Goal: Find specific page/section: Find specific page/section

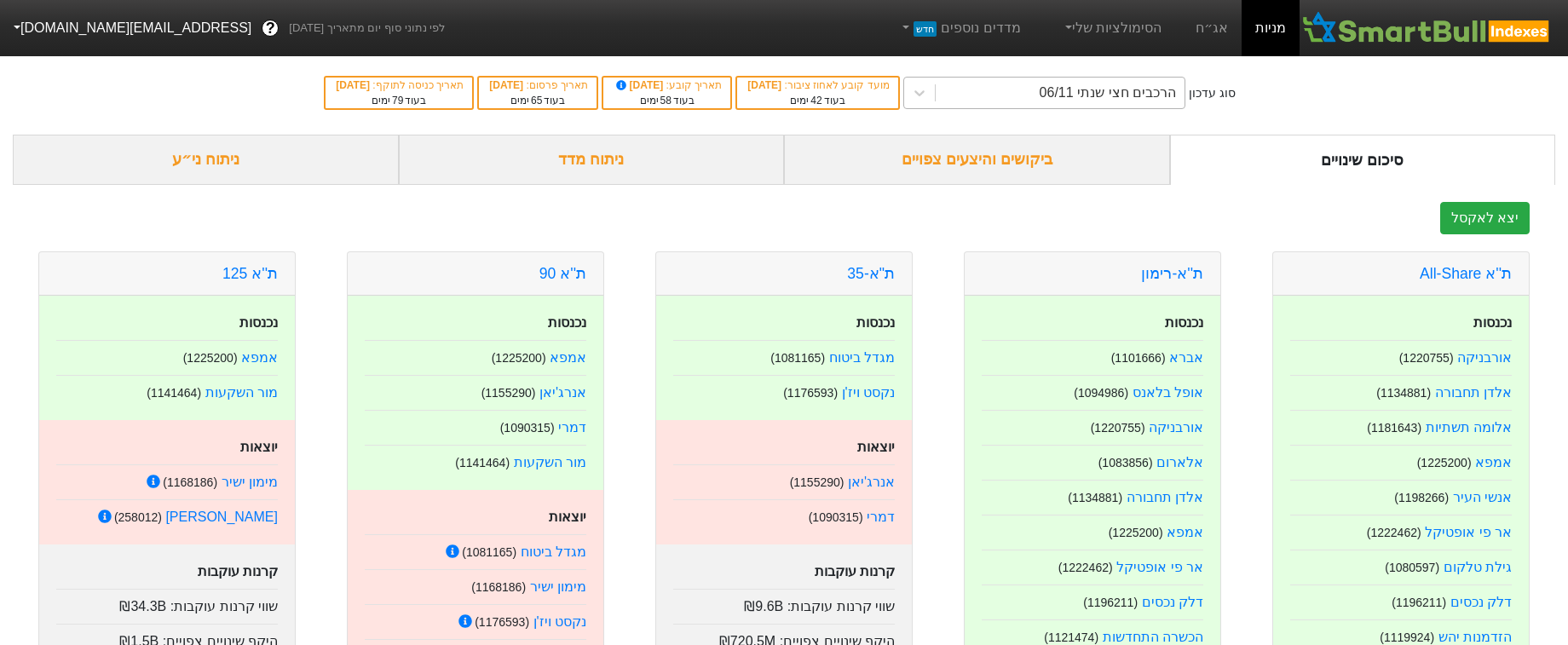
click at [1076, 97] on div "הרכבים חצי שנתי 06/11" at bounding box center [1107, 93] width 136 height 20
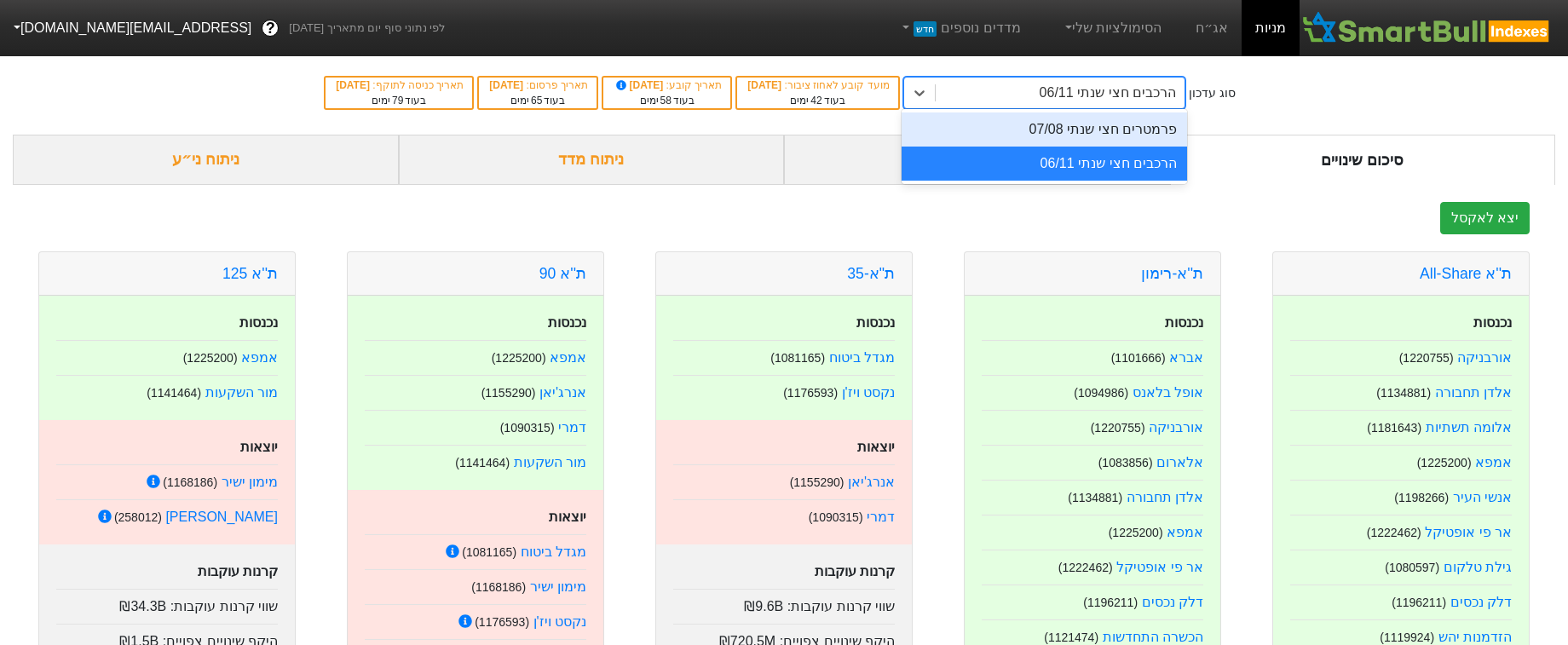
click at [1336, 97] on div "סוג עדכון option פרמטרים חצי שנתי 07/08 focused, 1 of 2. 2 results available. U…" at bounding box center [784, 93] width 1568 height 83
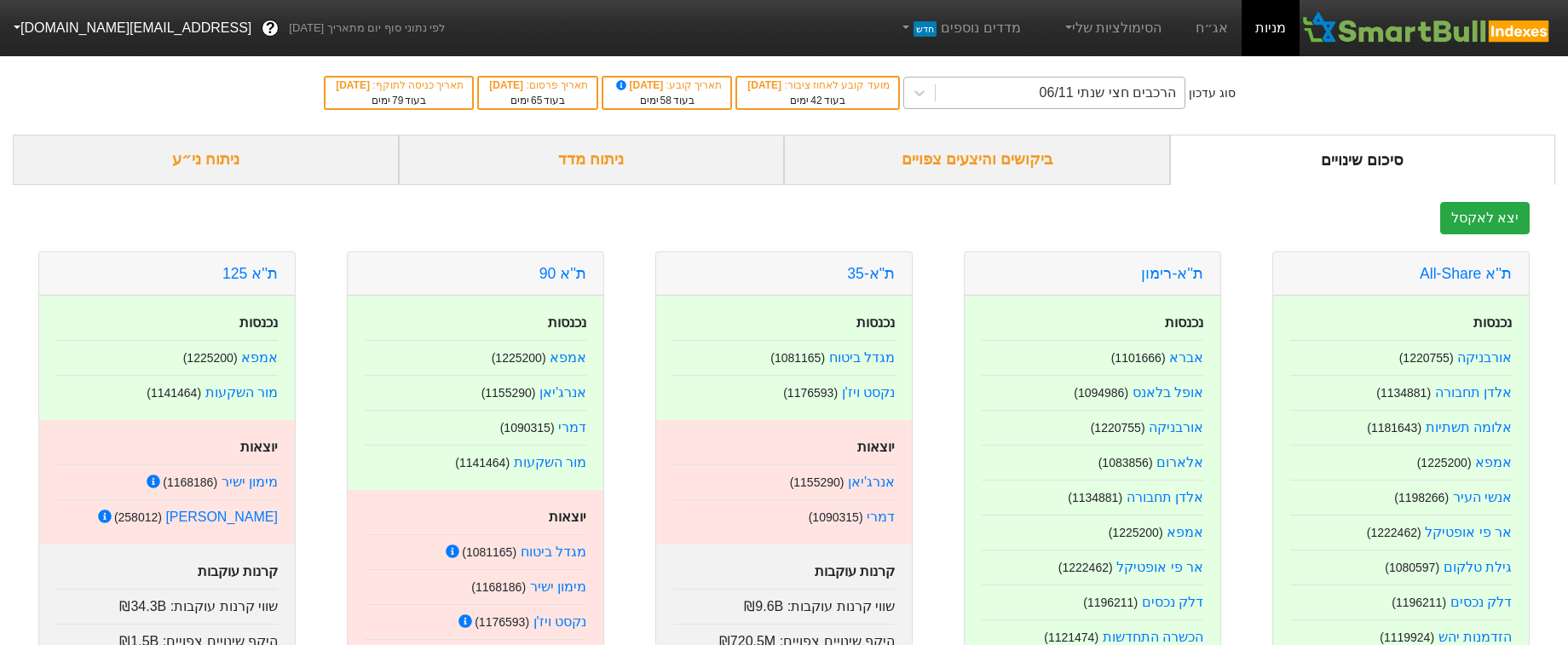
click at [1066, 92] on div "הרכבים חצי שנתי 06/11" at bounding box center [1060, 93] width 249 height 31
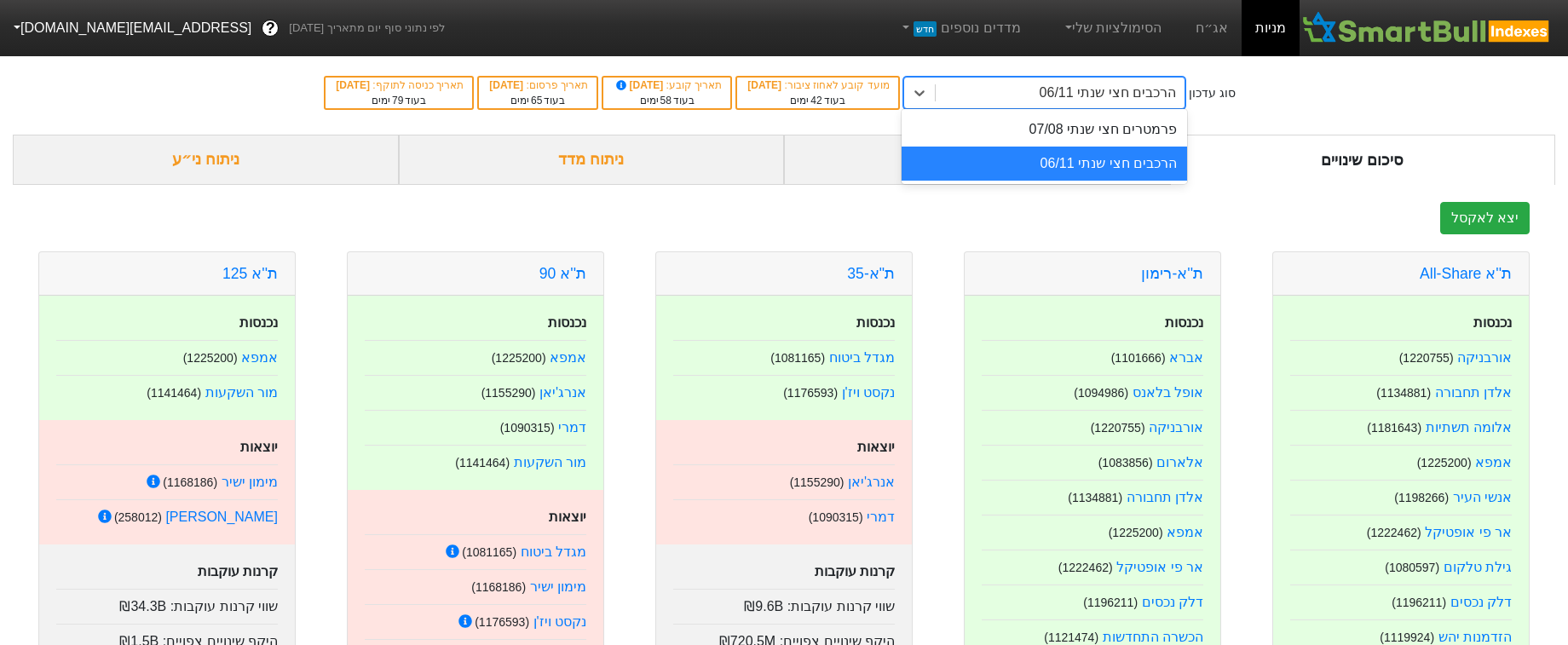
click at [1268, 101] on div "סוג עדכון option הרכבים חצי שנתי 06/11 focused, 2 of 2. 2 results available. Us…" at bounding box center [784, 93] width 1568 height 83
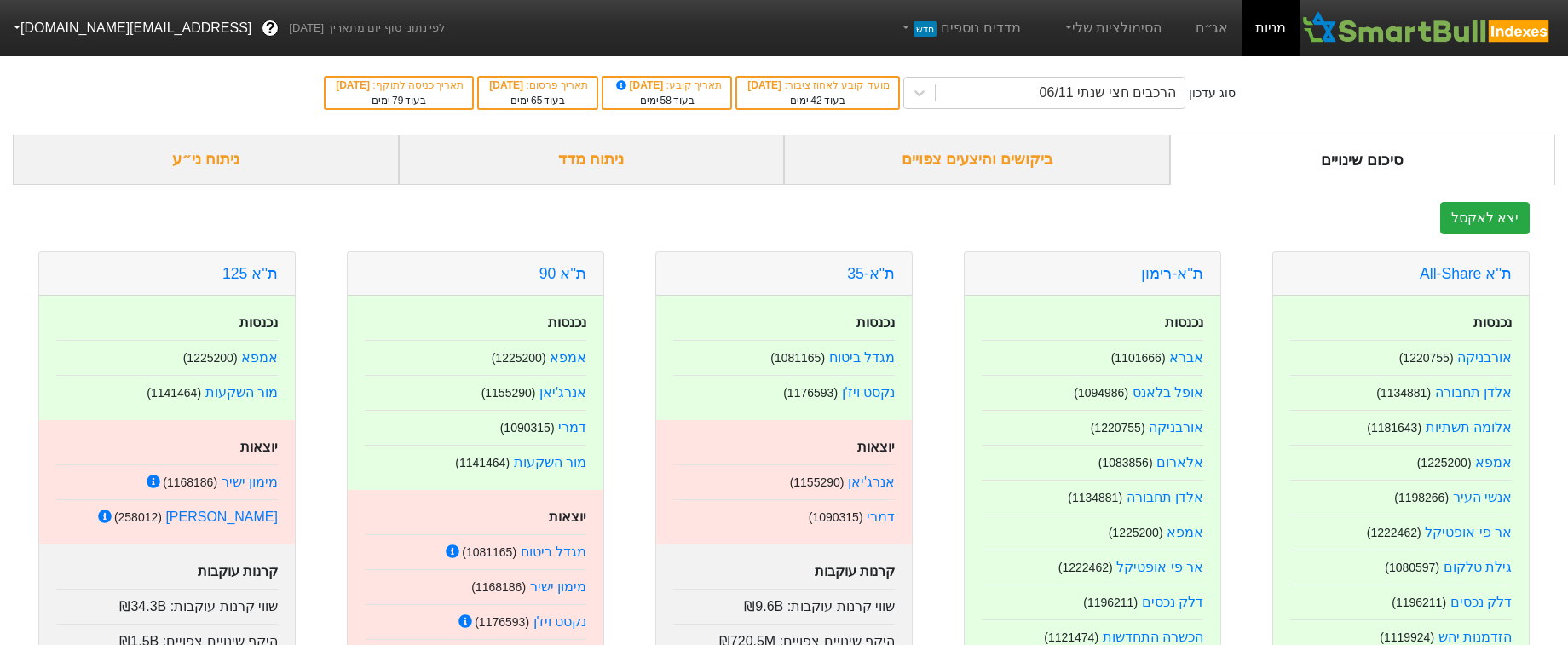
click at [1079, 156] on div "ביקושים והיצעים צפויים" at bounding box center [976, 159] width 386 height 50
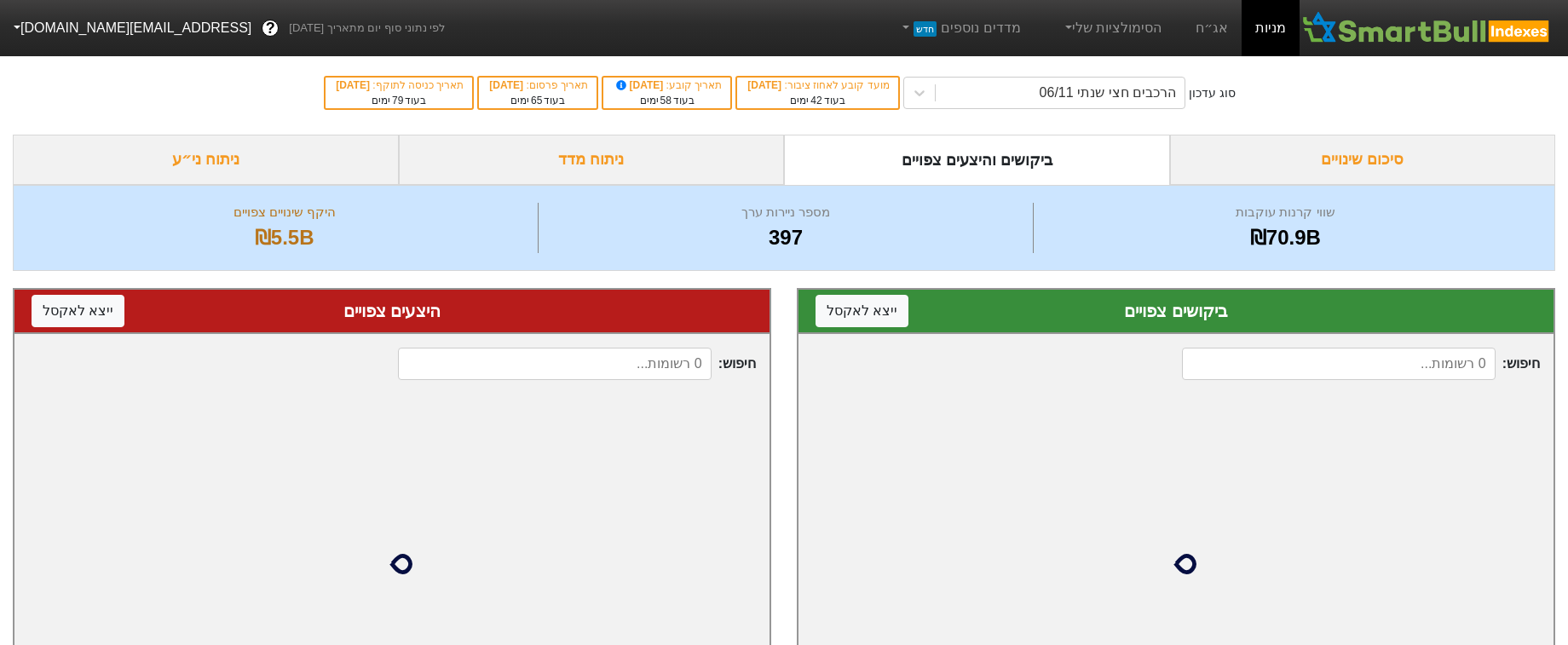
click at [1249, 165] on div "סיכום שינויים" at bounding box center [1362, 159] width 386 height 50
